Goal: Task Accomplishment & Management: Manage account settings

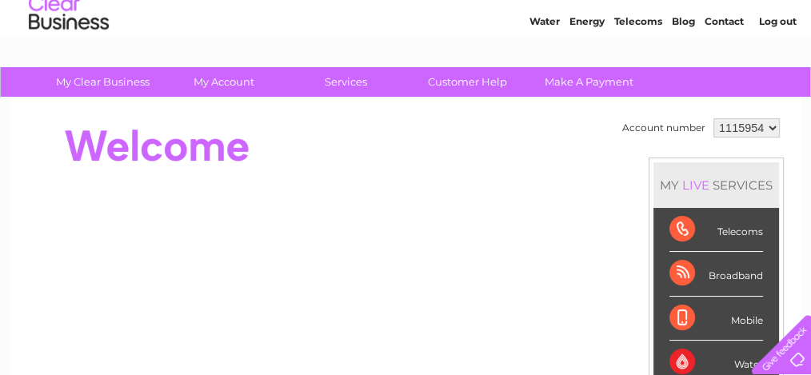
click at [747, 131] on select "1115954 1122605" at bounding box center [746, 127] width 66 height 19
click at [792, 17] on link "Log out" at bounding box center [777, 21] width 38 height 12
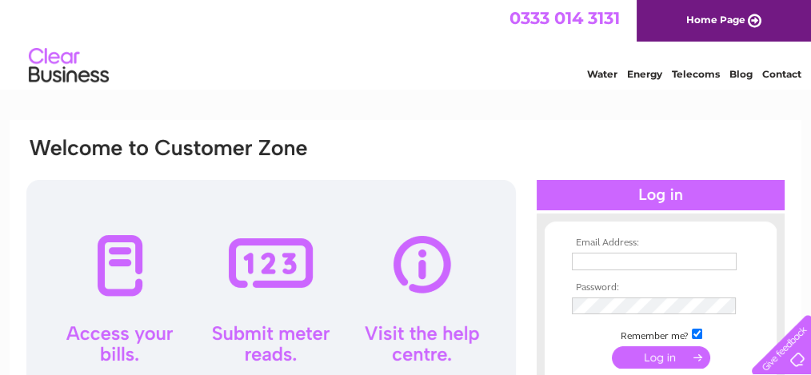
type input "[EMAIL_ADDRESS][DOMAIN_NAME]"
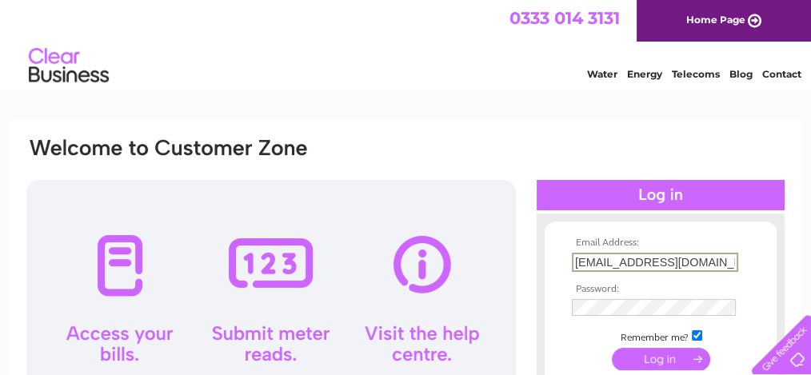
click at [598, 254] on input "[EMAIL_ADDRESS][DOMAIN_NAME]" at bounding box center [655, 262] width 166 height 19
click at [602, 260] on input "[EMAIL_ADDRESS][DOMAIN_NAME]" at bounding box center [655, 262] width 166 height 19
